Goal: Entertainment & Leisure: Consume media (video, audio)

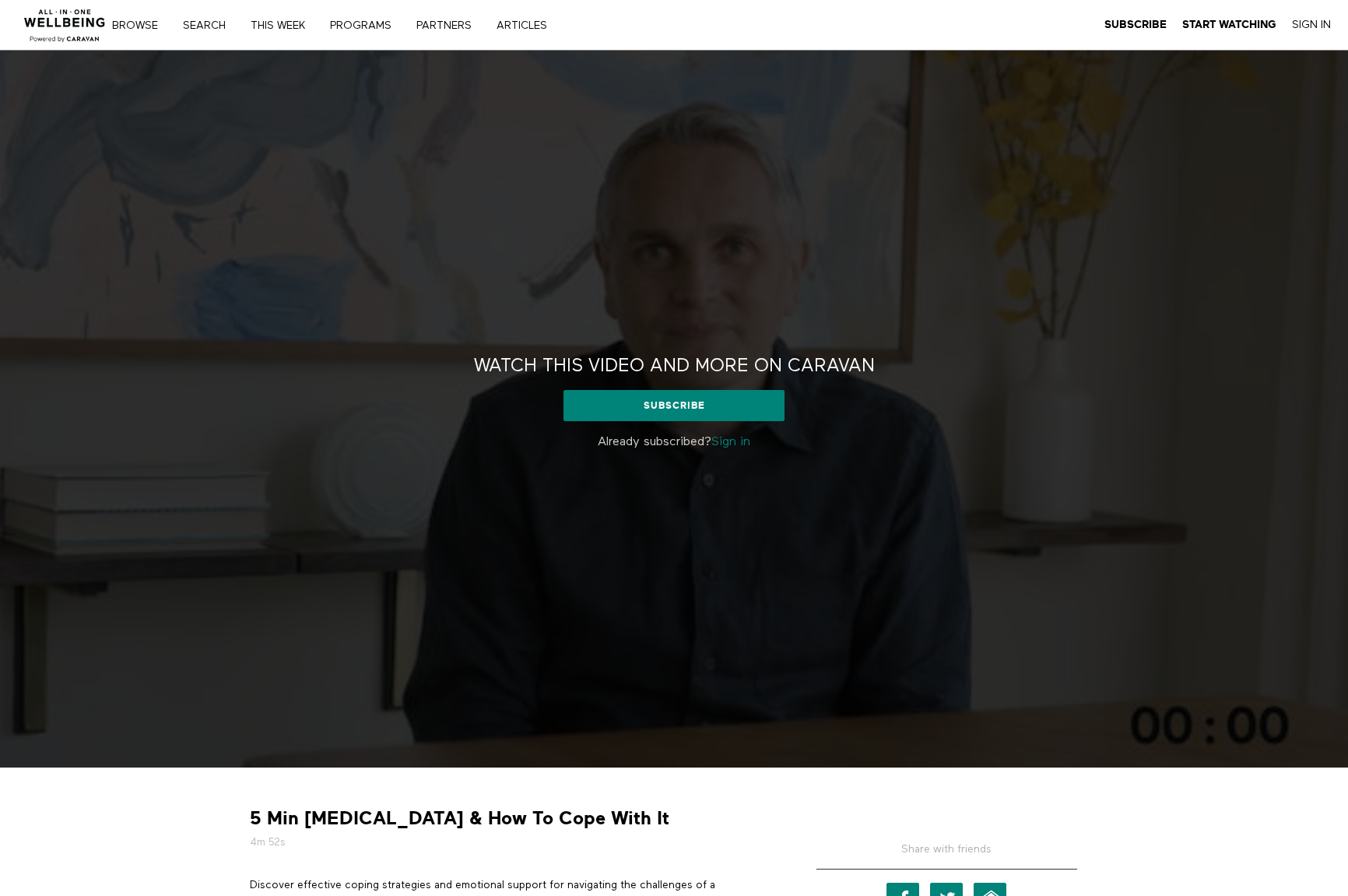
click at [741, 438] on link "Sign in" at bounding box center [731, 442] width 39 height 13
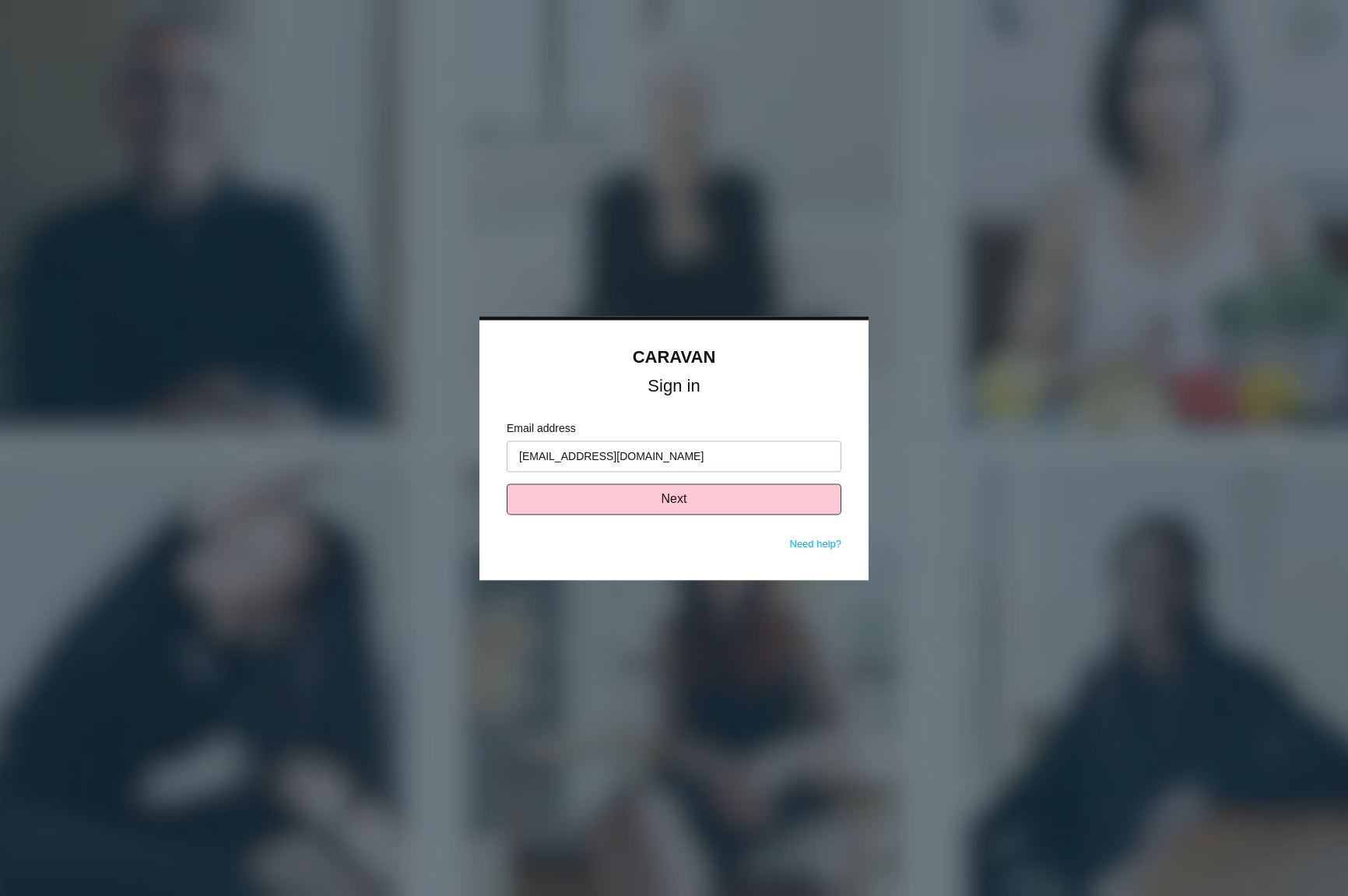
click at [668, 458] on input "tiffanyareeves@gmail.com" at bounding box center [674, 456] width 334 height 31
type input "tiffanyr@opnhc.com"
